Goal: Task Accomplishment & Management: Use online tool/utility

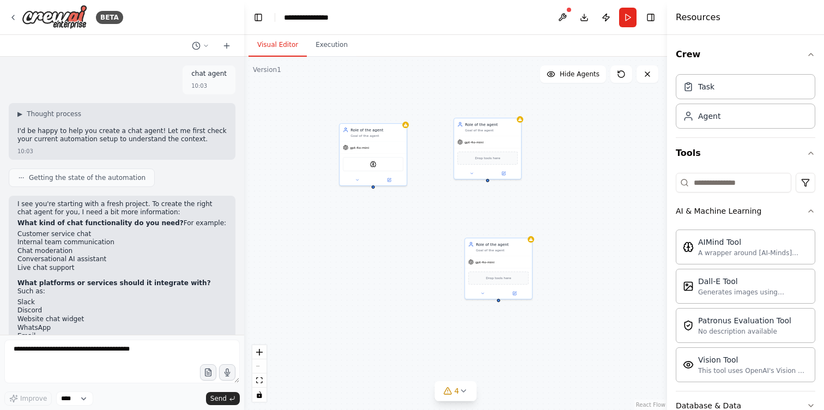
scroll to position [105, 0]
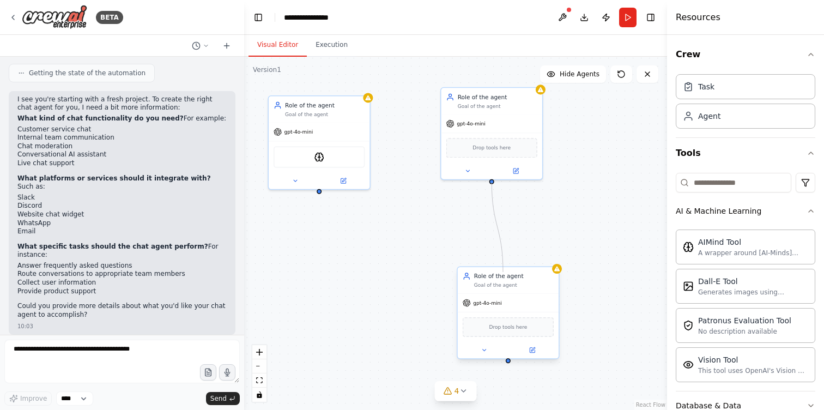
drag, startPoint x: 491, startPoint y: 181, endPoint x: 503, endPoint y: 272, distance: 91.2
click at [348, 272] on div "Role of the agent Goal of the agent gpt-4o-mini AIMindTool Role of the agent Go…" at bounding box center [188, 302] width 319 height 266
drag, startPoint x: 491, startPoint y: 182, endPoint x: 508, endPoint y: 363, distance: 182.2
click at [508, 363] on div "Role of the agent Goal of the agent gpt-4o-mini AIMindTool Role of the agent Go…" at bounding box center [455, 233] width 423 height 353
drag, startPoint x: 318, startPoint y: 191, endPoint x: 509, endPoint y: 271, distance: 207.3
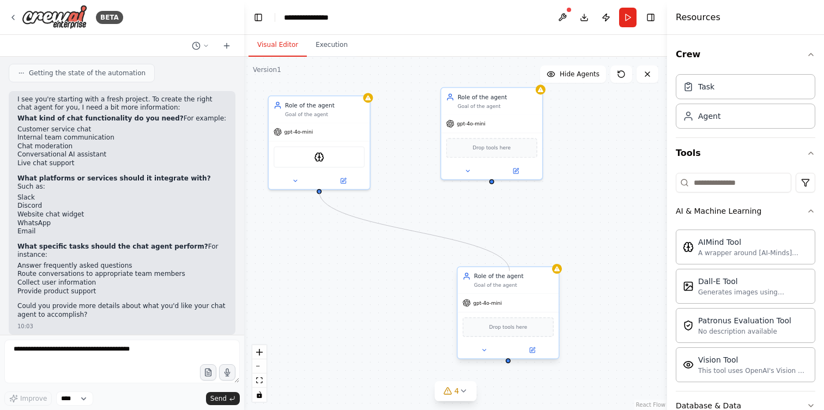
click at [348, 271] on div "Role of the agent Goal of the agent gpt-4o-mini AIMindTool Role of the agent Go…" at bounding box center [188, 302] width 319 height 266
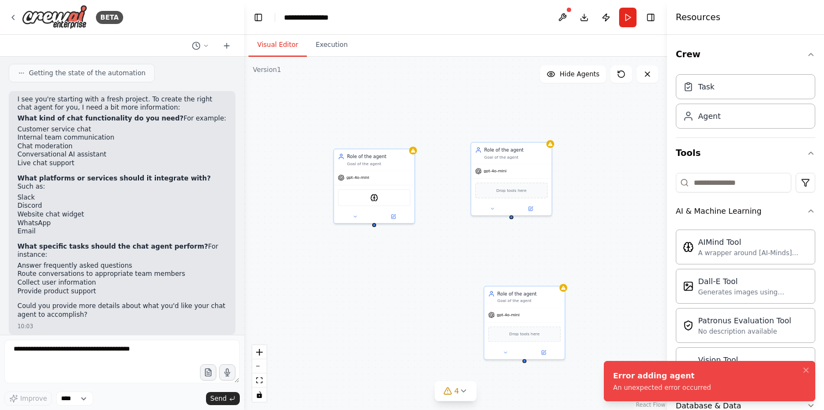
drag, startPoint x: 462, startPoint y: 185, endPoint x: 440, endPoint y: 256, distance: 74.0
click at [440, 256] on div "Role of the agent Goal of the agent gpt-4o-mini AIMindTool Role of the agent Go…" at bounding box center [455, 233] width 423 height 353
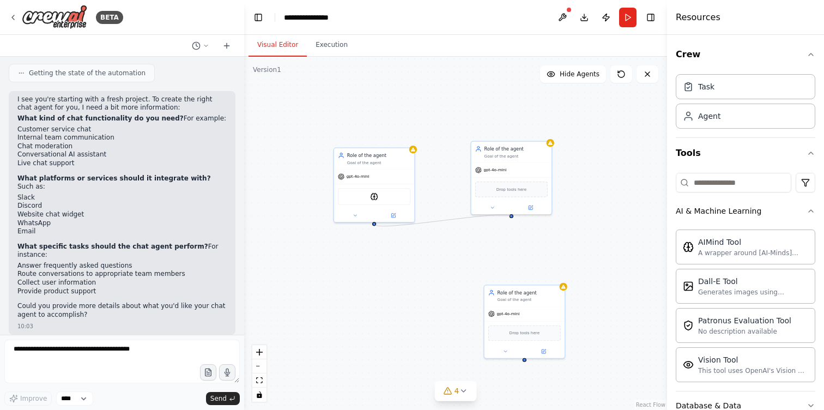
drag, startPoint x: 373, startPoint y: 224, endPoint x: 511, endPoint y: 217, distance: 138.0
click at [511, 217] on div "Role of the agent Goal of the agent gpt-4o-mini AIMindTool Role of the agent Go…" at bounding box center [455, 233] width 423 height 353
click at [375, 224] on div "Role of the agent Goal of the agent gpt-4o-mini AIMindTool Role of the agent Go…" at bounding box center [455, 233] width 423 height 353
drag, startPoint x: 374, startPoint y: 222, endPoint x: 471, endPoint y: 161, distance: 115.1
click at [397, 206] on div "Role of the agent Goal of the agent gpt-4o-mini AIMindTool Role of the agent Go…" at bounding box center [270, 311] width 253 height 211
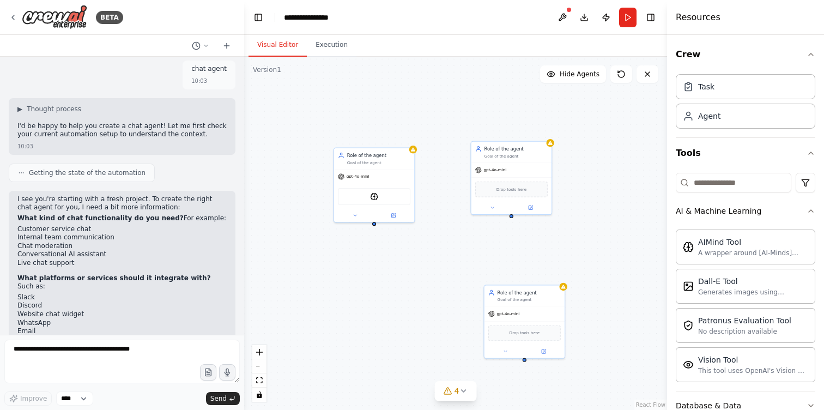
scroll to position [0, 0]
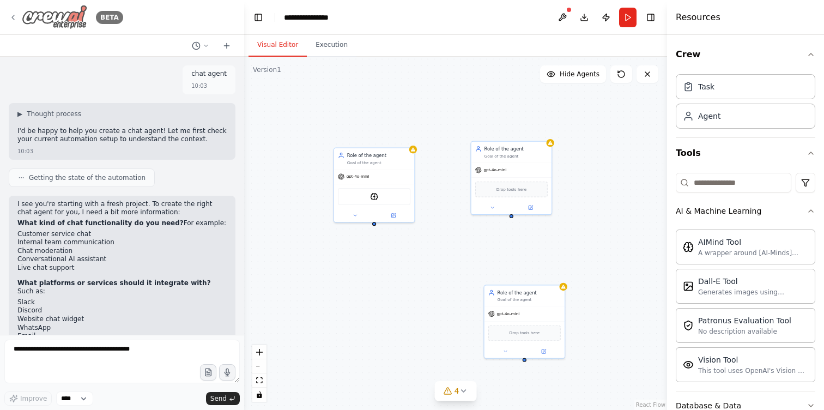
click at [15, 15] on icon at bounding box center [13, 17] width 9 height 9
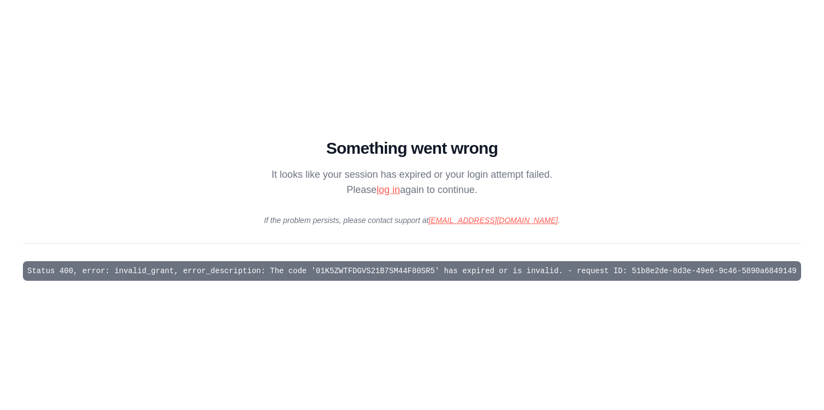
click at [383, 190] on link "log in" at bounding box center [388, 189] width 23 height 11
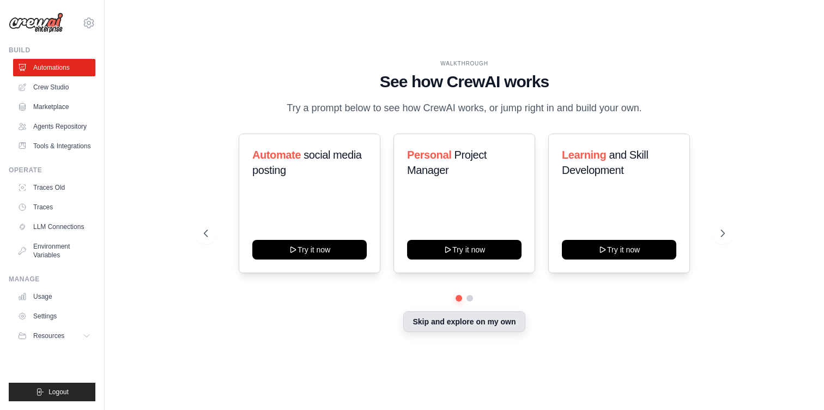
click at [428, 332] on button "Skip and explore on my own" at bounding box center [464, 321] width 122 height 21
click at [43, 21] on img at bounding box center [36, 23] width 54 height 21
click at [40, 25] on img at bounding box center [36, 23] width 54 height 21
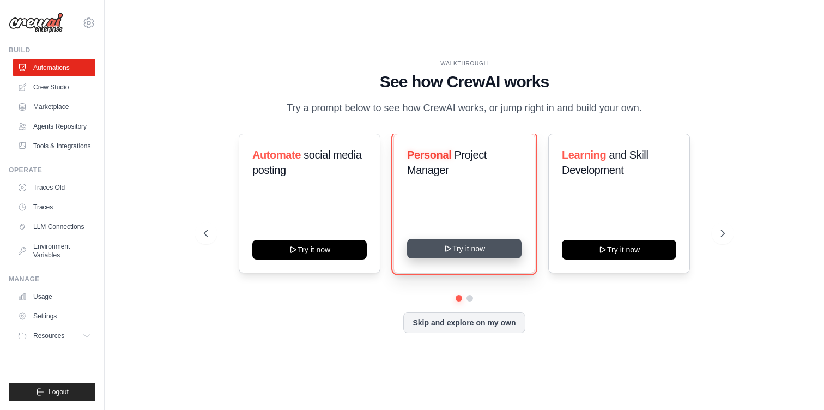
click at [481, 258] on button "Try it now" at bounding box center [464, 249] width 114 height 20
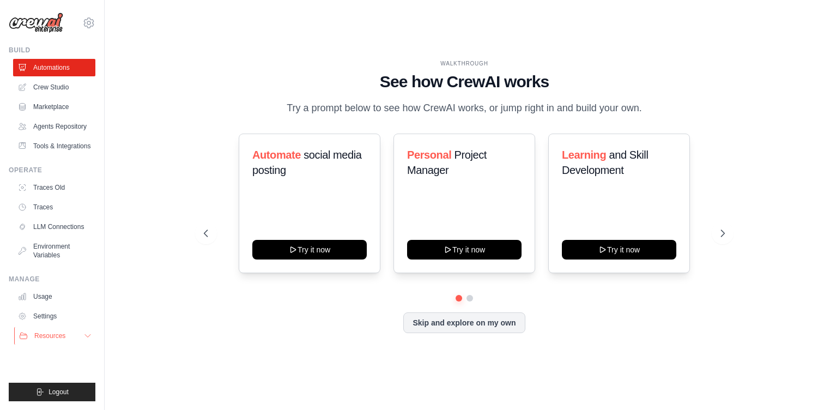
click at [57, 340] on span "Resources" at bounding box center [49, 335] width 31 height 9
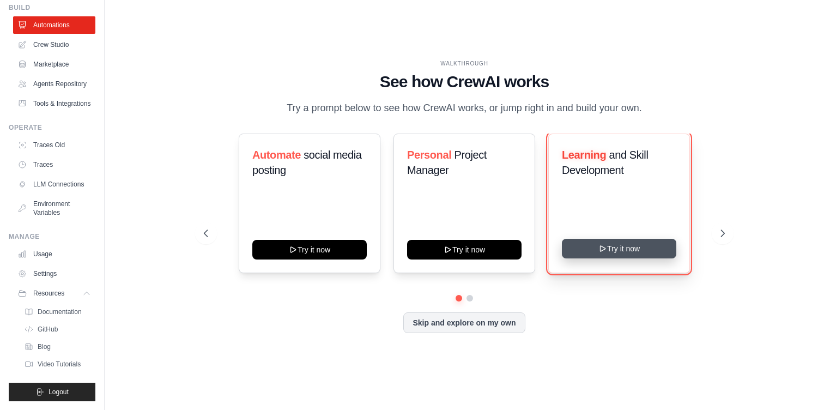
click at [594, 258] on button "Try it now" at bounding box center [619, 249] width 114 height 20
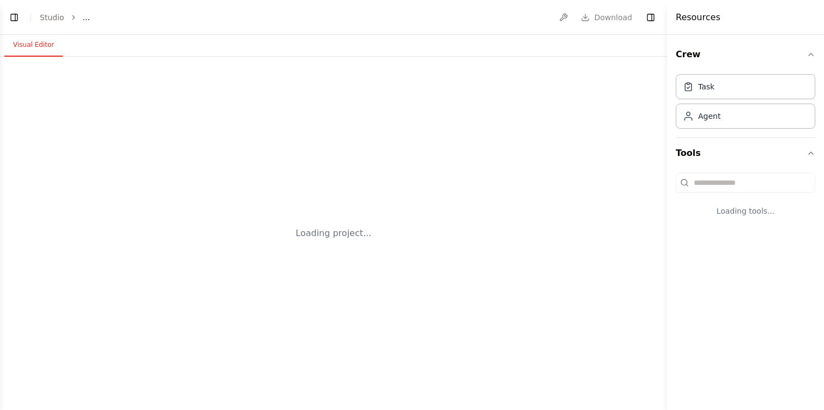
select select "****"
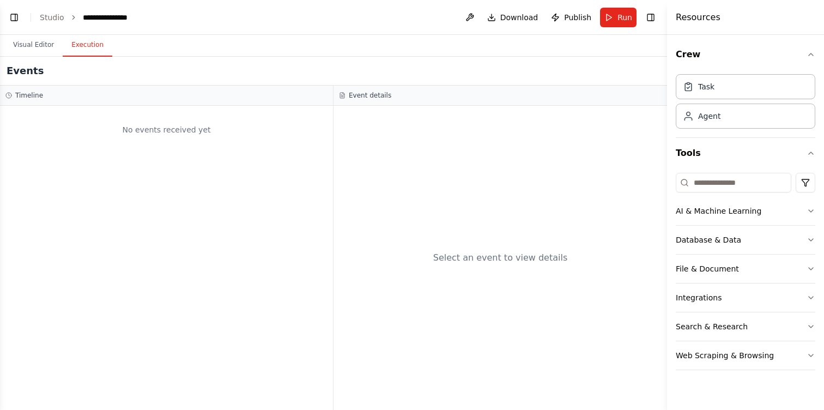
click at [80, 50] on button "Execution" at bounding box center [88, 45] width 50 height 23
click at [27, 48] on button "Visual Editor" at bounding box center [33, 45] width 58 height 23
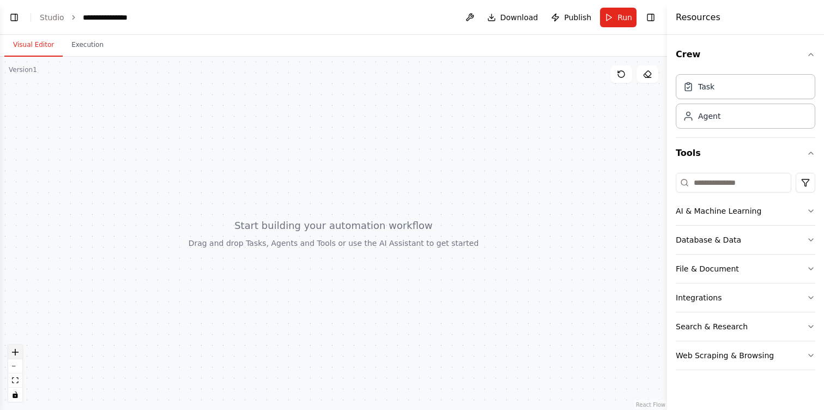
click at [19, 350] on button "zoom in" at bounding box center [15, 352] width 14 height 14
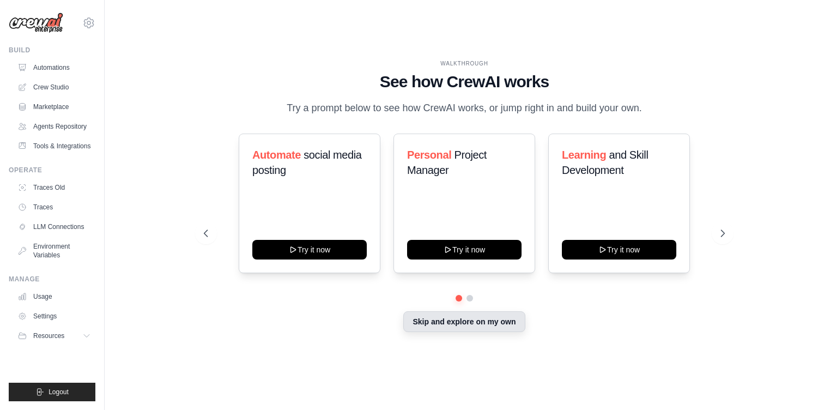
click at [481, 332] on button "Skip and explore on my own" at bounding box center [464, 321] width 122 height 21
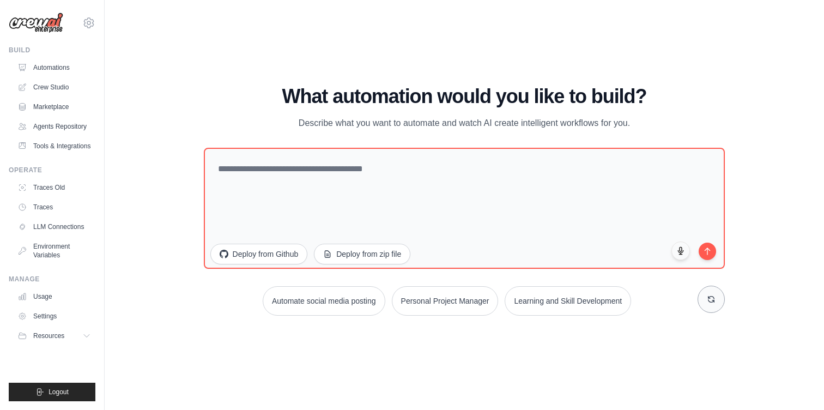
click at [707, 298] on icon at bounding box center [711, 299] width 9 height 9
click at [479, 296] on button "Learning and Skill Development" at bounding box center [463, 300] width 126 height 29
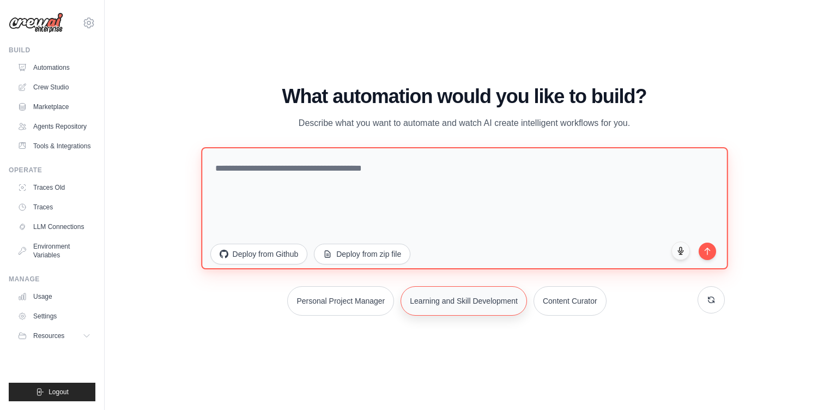
type textarea "**********"
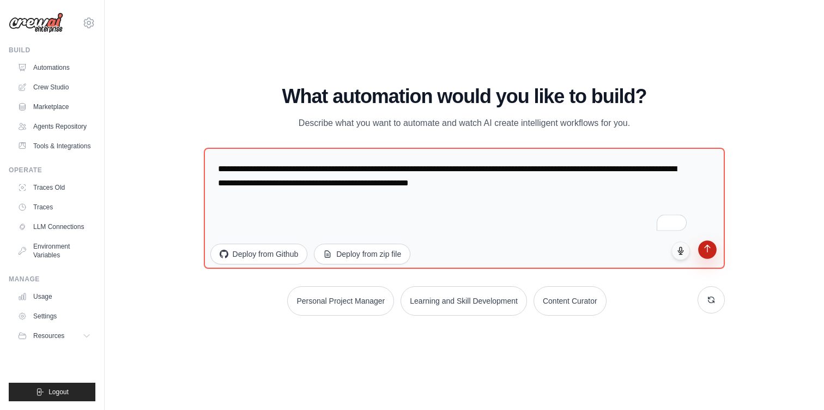
click at [703, 251] on icon "submit" at bounding box center [707, 248] width 9 height 9
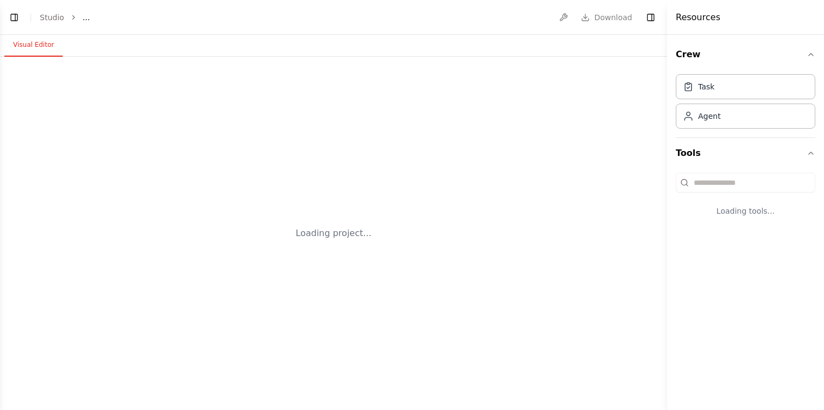
select select "****"
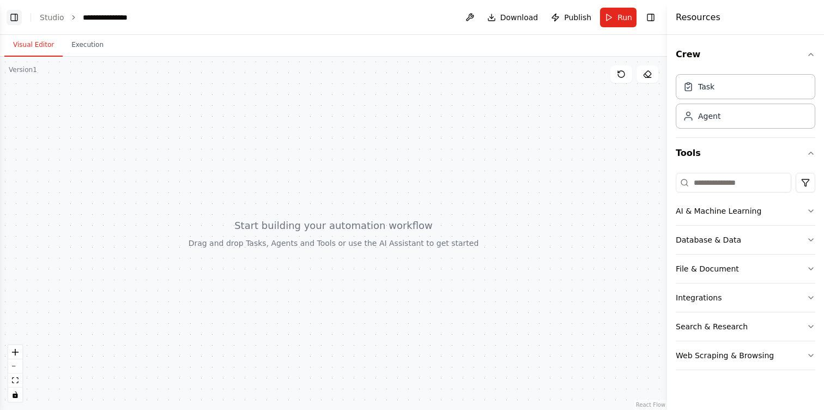
click at [16, 18] on button "Toggle Left Sidebar" at bounding box center [14, 17] width 15 height 15
